Goal: Transaction & Acquisition: Purchase product/service

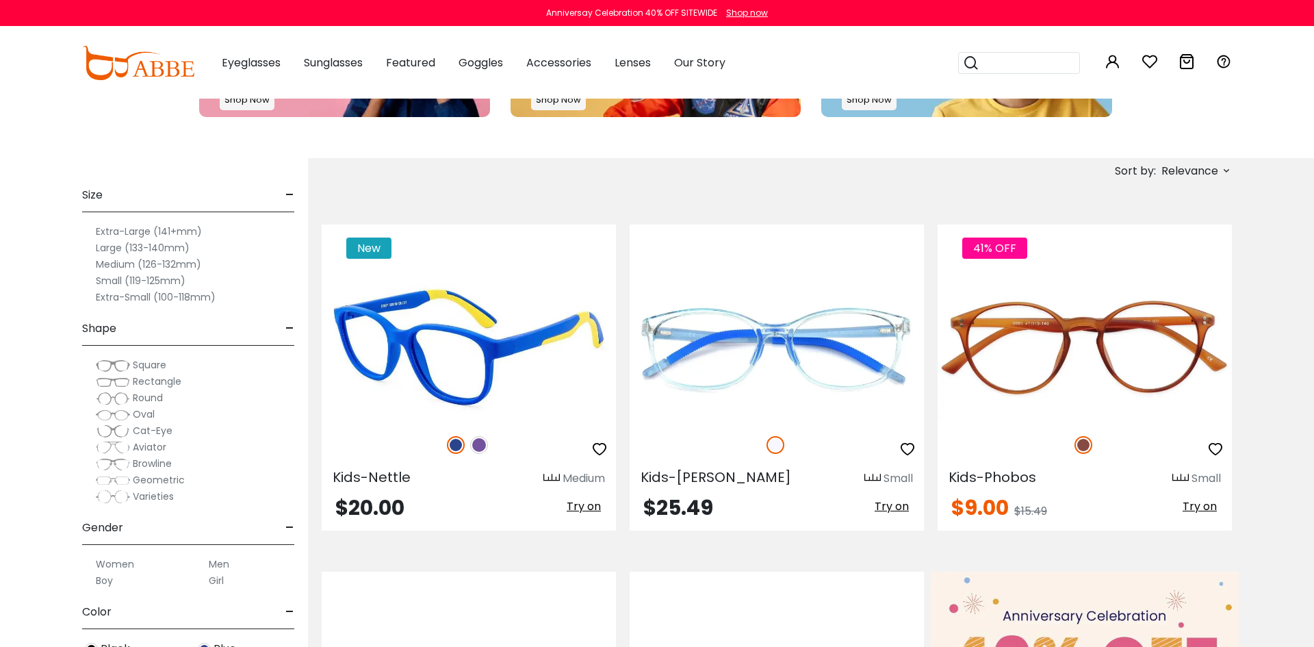
scroll to position [395, 0]
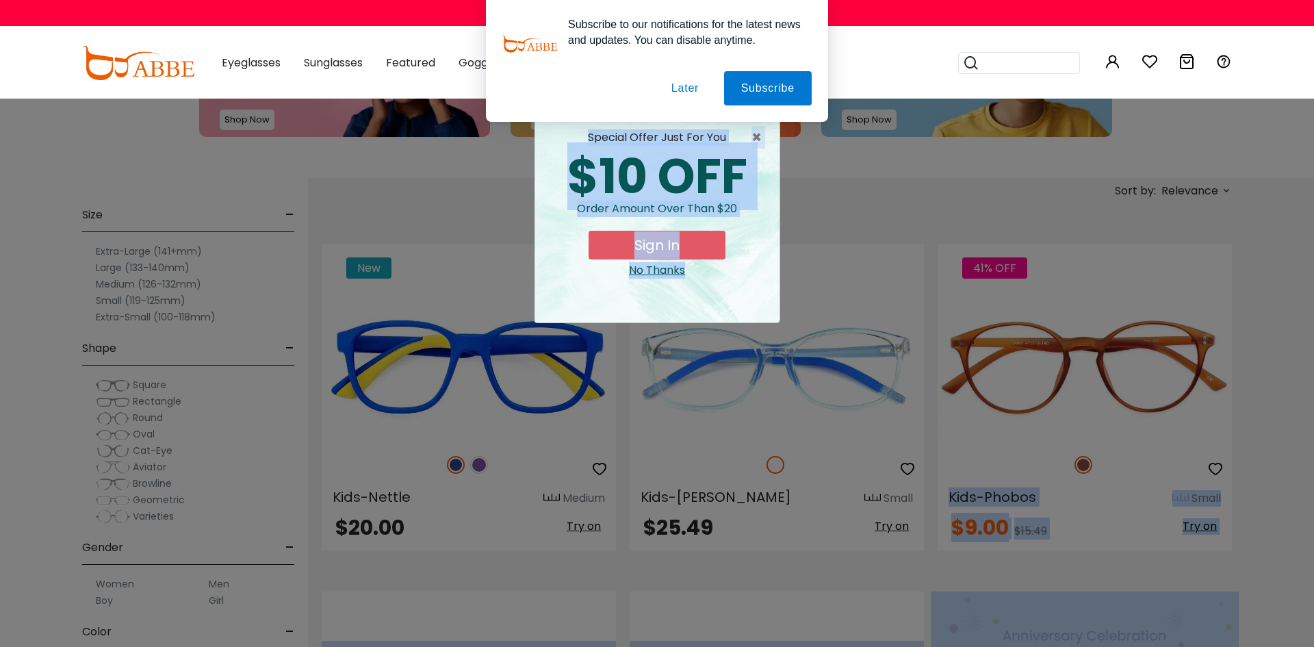
drag, startPoint x: 936, startPoint y: 497, endPoint x: 1033, endPoint y: 485, distance: 97.9
click at [1267, 406] on div "× special offer just for you $10 OFF Order amount over than $20 Sign In No Than…" at bounding box center [657, 323] width 1314 height 647
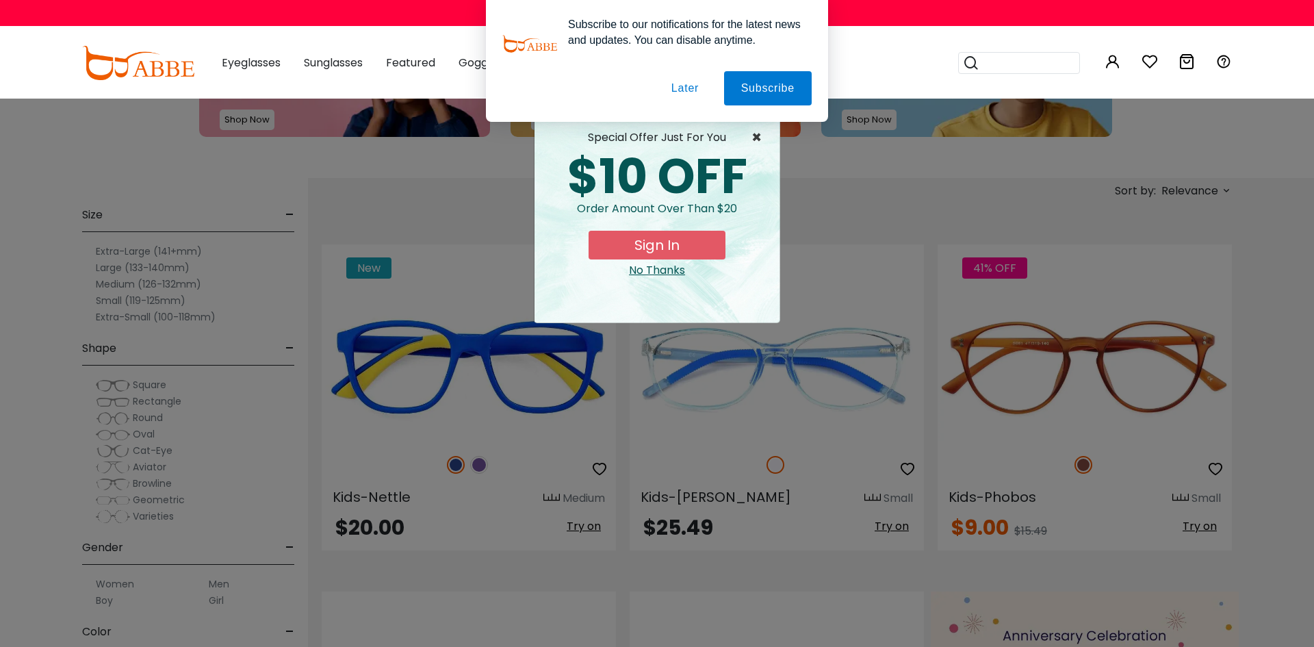
click at [757, 137] on span "×" at bounding box center [759, 137] width 17 height 16
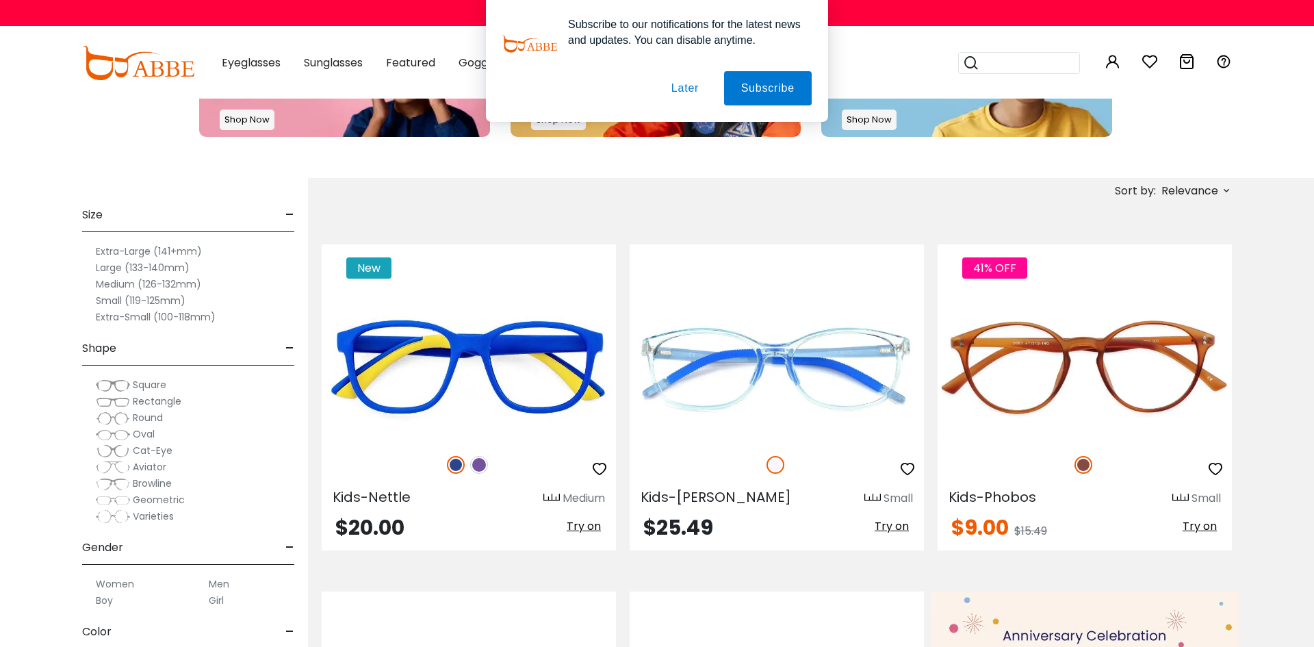
click at [668, 88] on button "Later" at bounding box center [685, 88] width 62 height 34
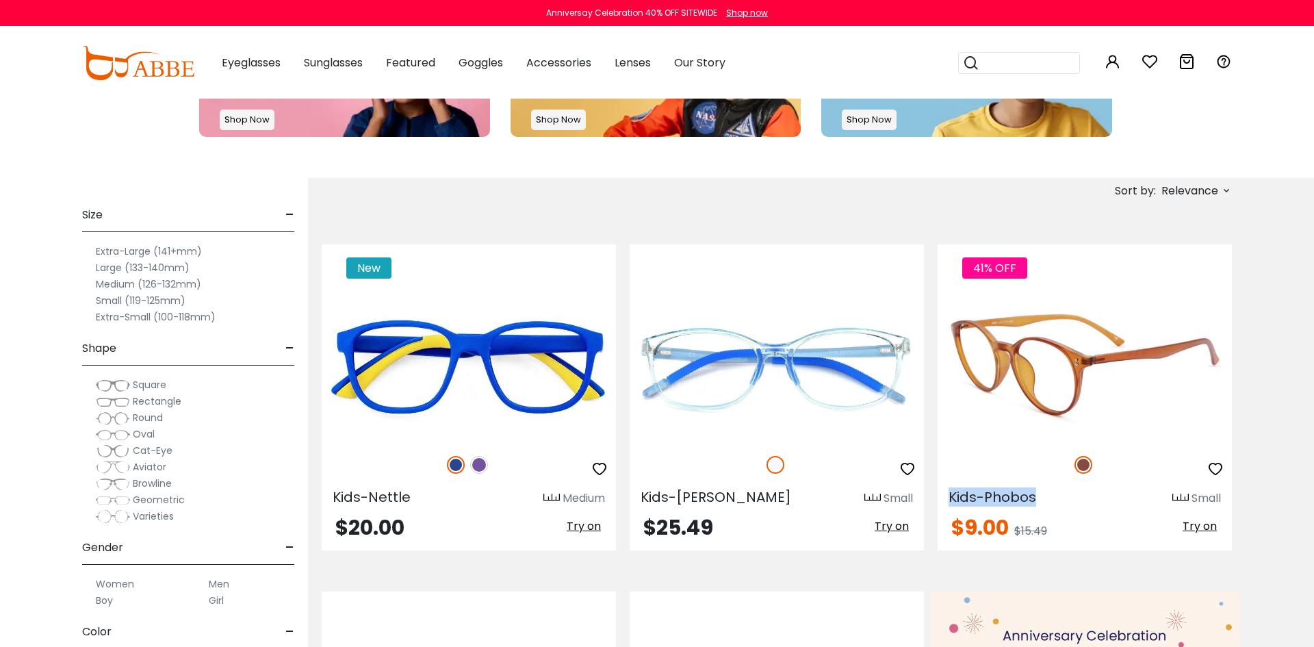
drag, startPoint x: 943, startPoint y: 499, endPoint x: 1042, endPoint y: 497, distance: 98.6
click at [1042, 497] on div "Kids-Phobos Small" at bounding box center [1084, 495] width 294 height 22
copy span "Kids-Phobos"
click at [1046, 331] on img at bounding box center [1084, 366] width 294 height 147
